Goal: Transaction & Acquisition: Purchase product/service

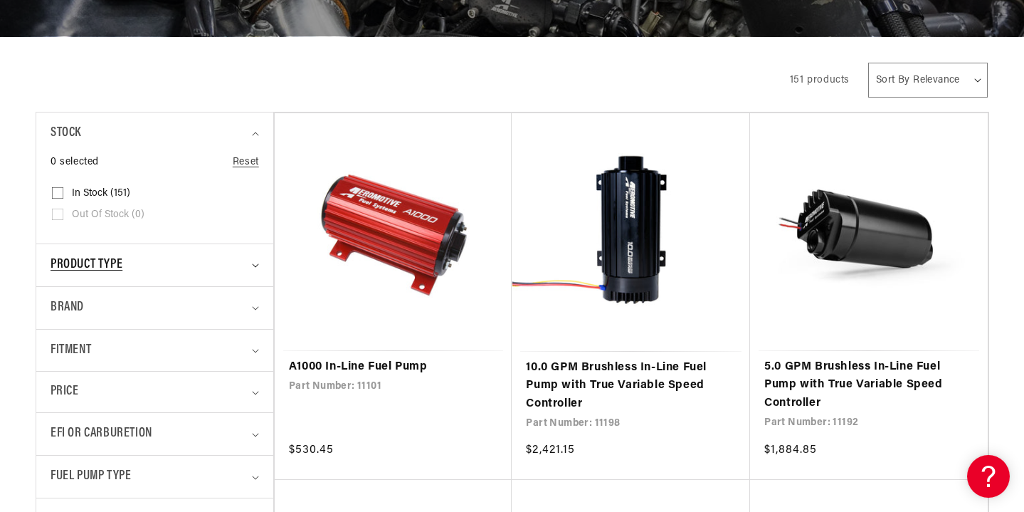
scroll to position [351, 0]
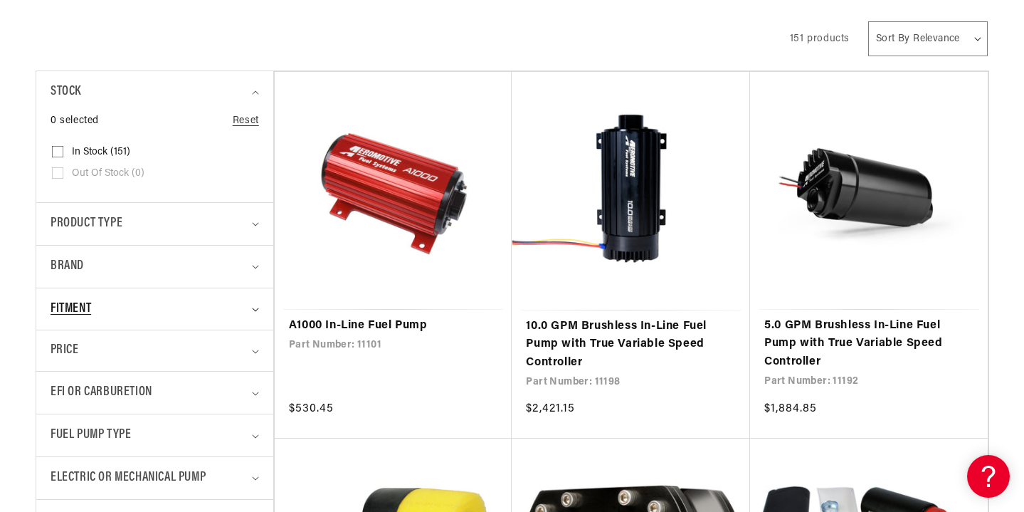
click at [250, 313] on summary "Fitment" at bounding box center [155, 309] width 209 height 42
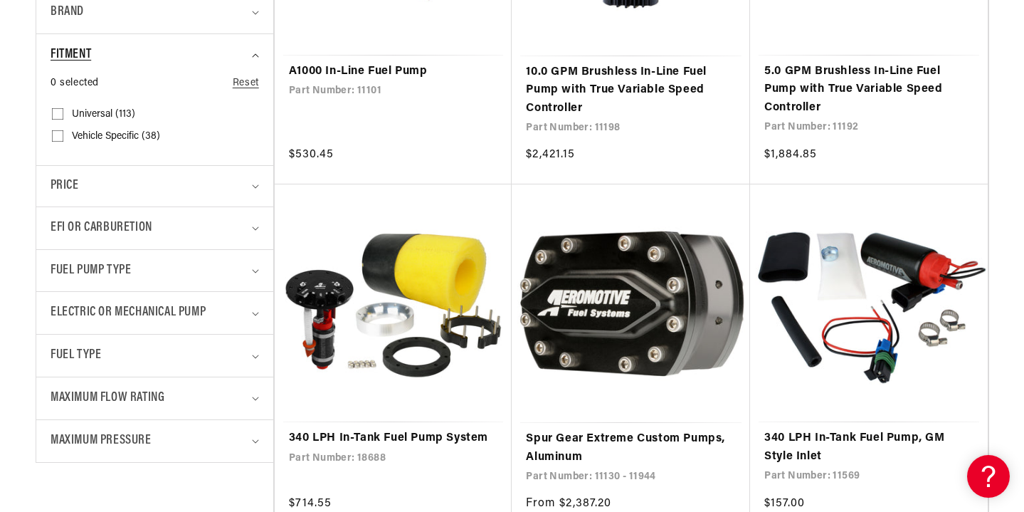
scroll to position [616, 0]
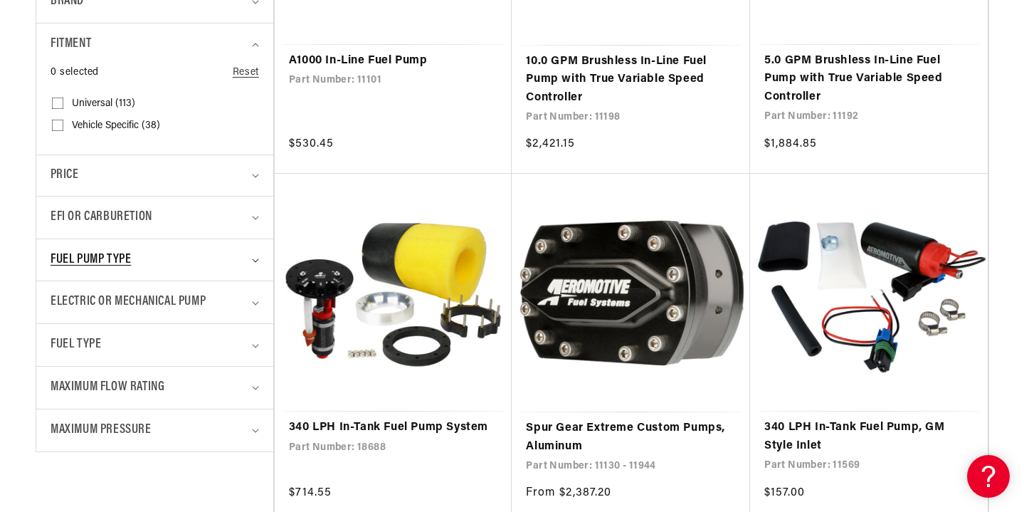
click at [241, 264] on div "Fuel Pump Type" at bounding box center [149, 260] width 196 height 21
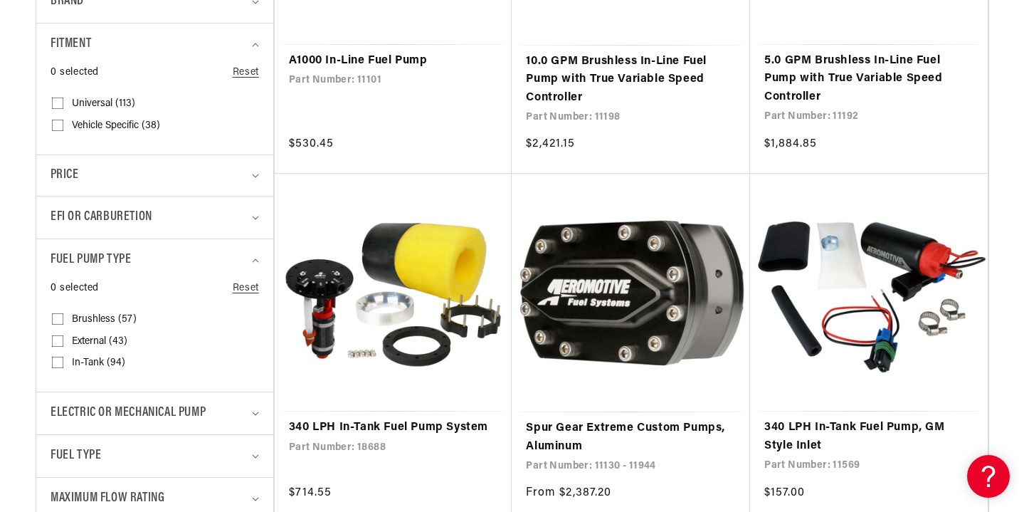
click at [54, 363] on input "In-Tank (94) In-Tank (94 products)" at bounding box center [57, 365] width 11 height 11
checkbox input "true"
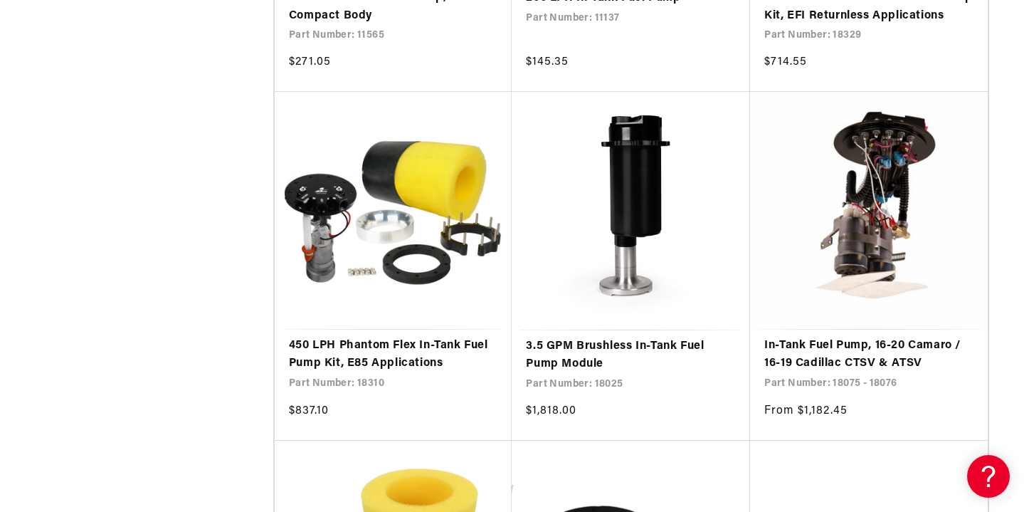
scroll to position [2439, 0]
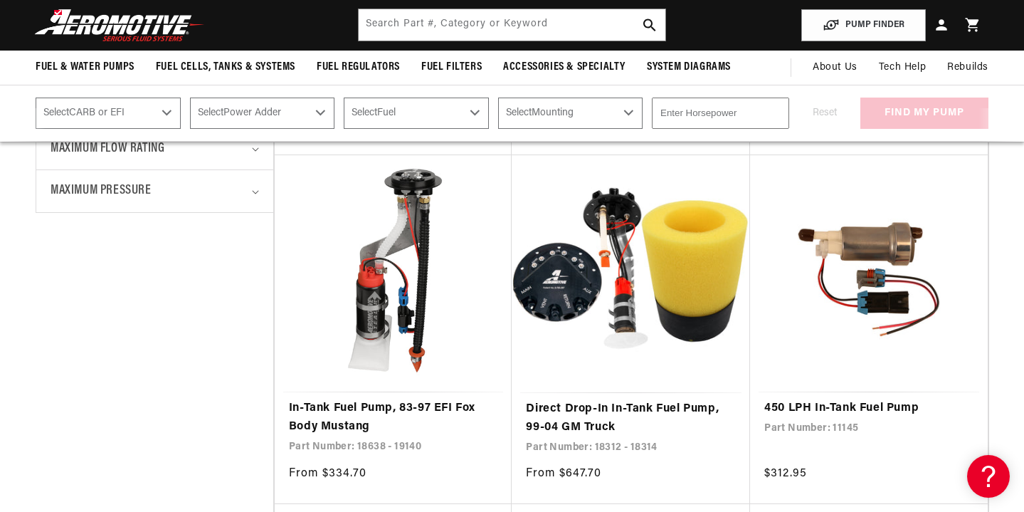
scroll to position [584, 0]
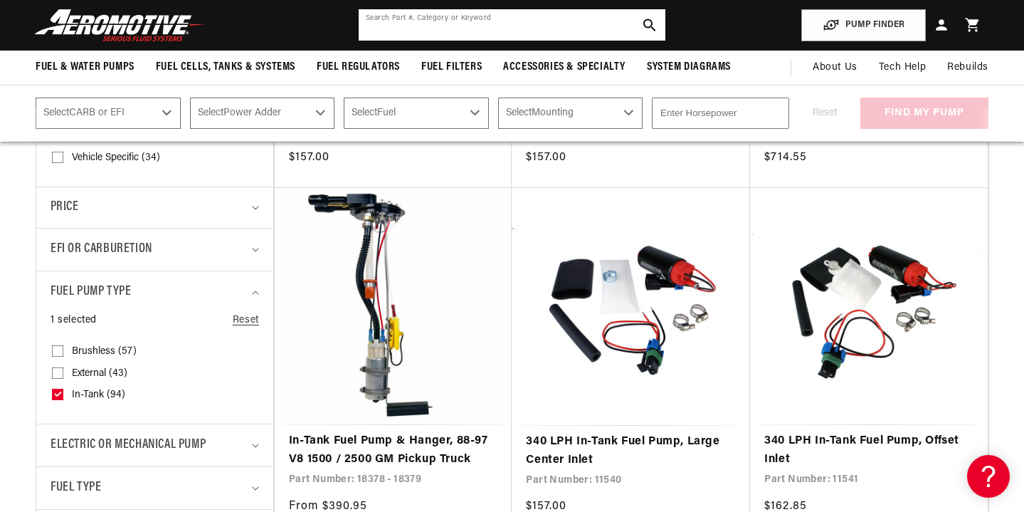
click at [468, 32] on input "text" at bounding box center [512, 24] width 307 height 31
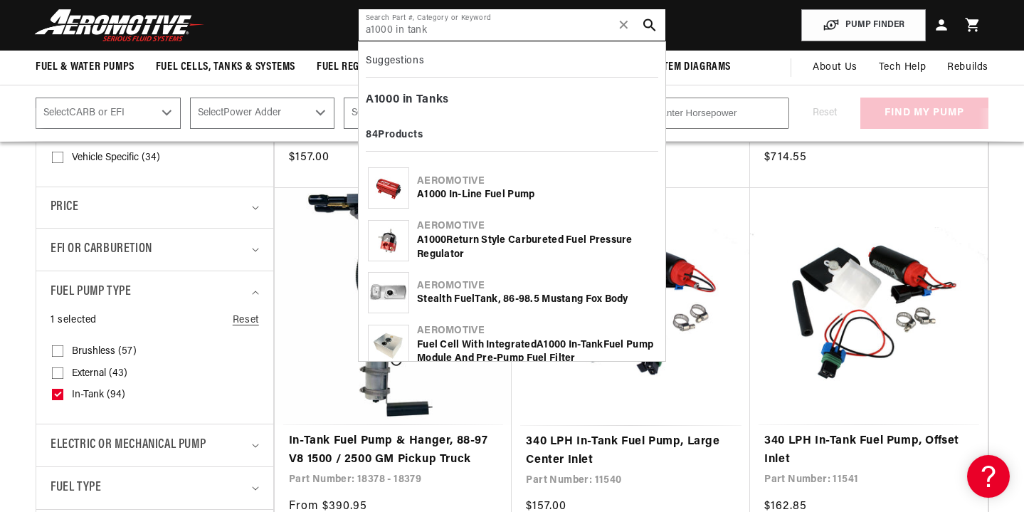
type input "a1000 in tank"
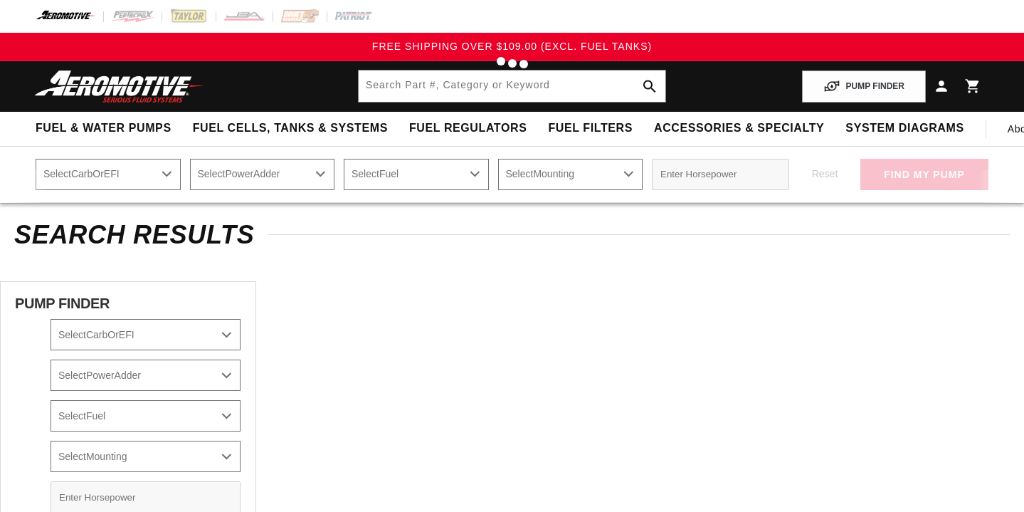
type input "a1000 in tank"
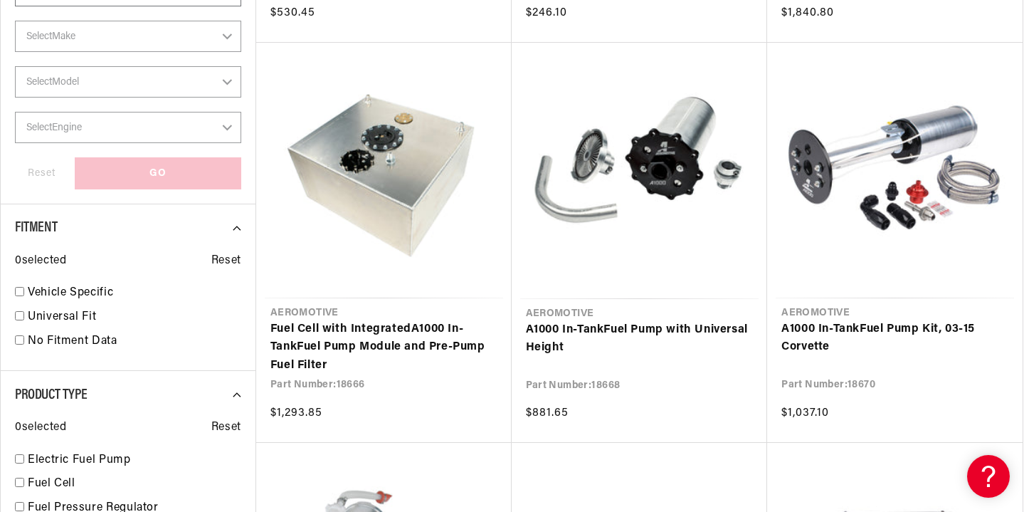
scroll to position [677, 0]
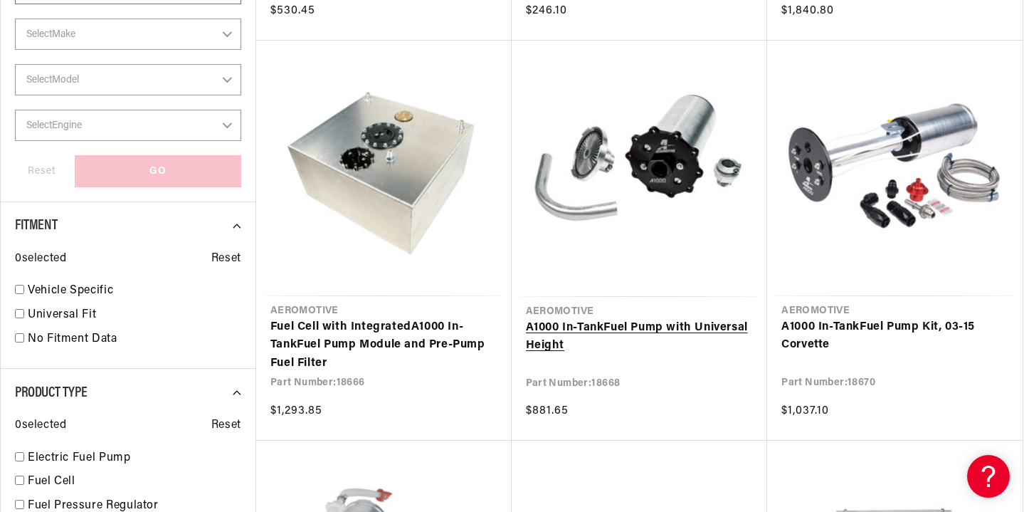
click at [688, 319] on link "A1000 In - Tank Fuel Pump with Universal Height" at bounding box center [640, 337] width 228 height 36
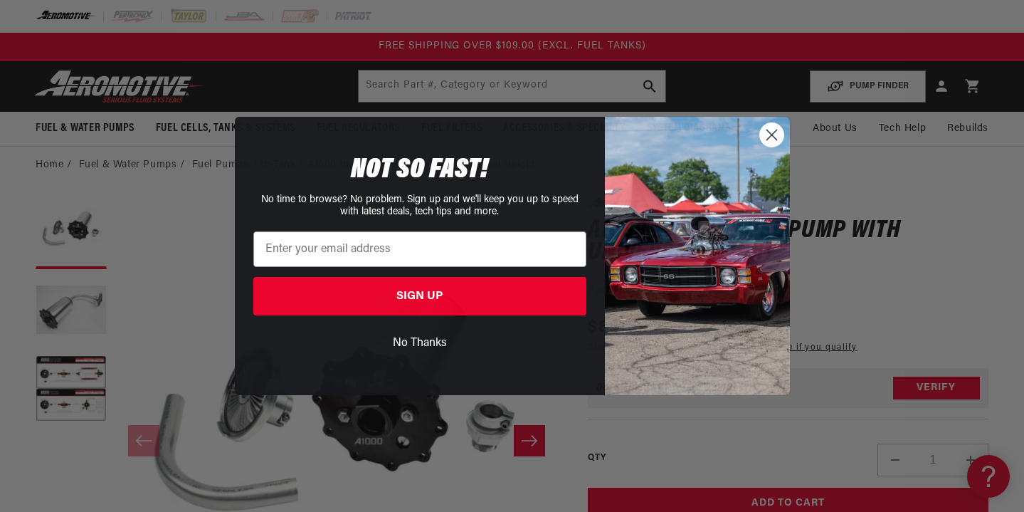
click at [774, 137] on icon "Close dialog" at bounding box center [772, 135] width 10 height 10
